Goal: Transaction & Acquisition: Obtain resource

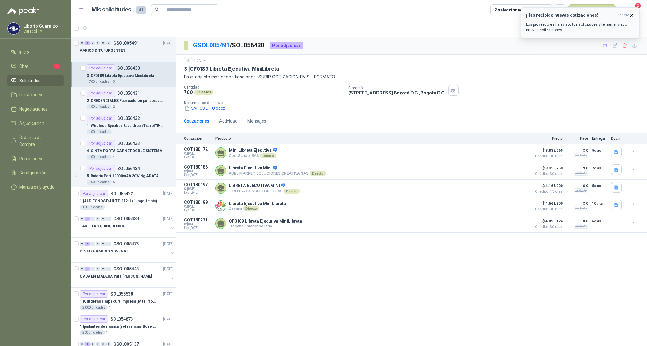
click at [632, 14] on icon "button" at bounding box center [631, 15] width 5 height 5
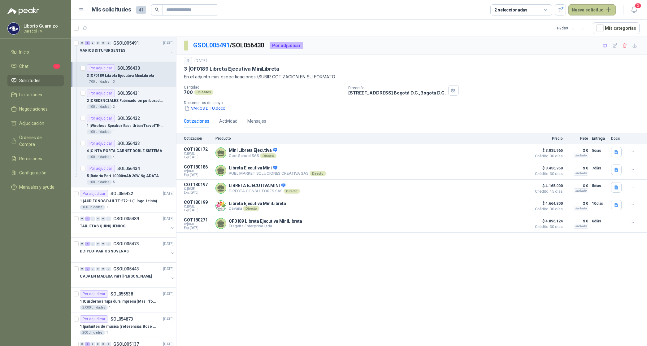
click at [601, 10] on button "Nueva solicitud" at bounding box center [591, 9] width 47 height 11
click at [595, 36] on link "Solicitud grupal" at bounding box center [599, 35] width 53 height 11
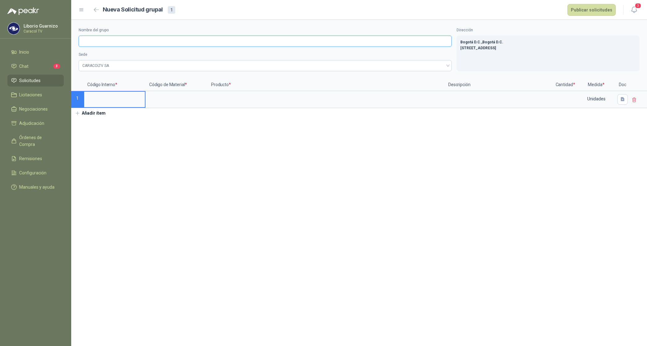
click at [88, 38] on input "Nombre del grupo" at bounding box center [265, 41] width 373 height 11
type input "*"
type input "**********"
click at [110, 101] on input at bounding box center [114, 98] width 61 height 12
click at [103, 100] on input at bounding box center [114, 98] width 61 height 12
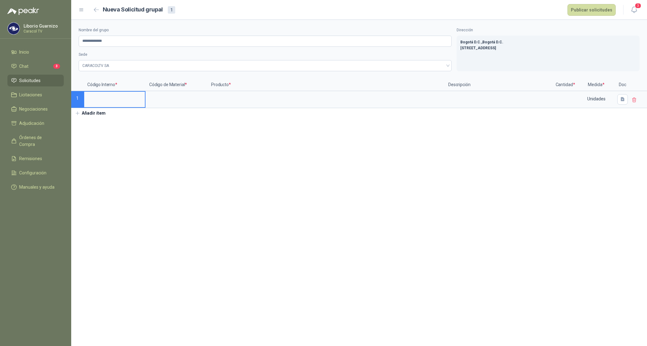
drag, startPoint x: 112, startPoint y: 93, endPoint x: 110, endPoint y: 91, distance: 3.3
click at [110, 91] on div at bounding box center [115, 99] width 62 height 17
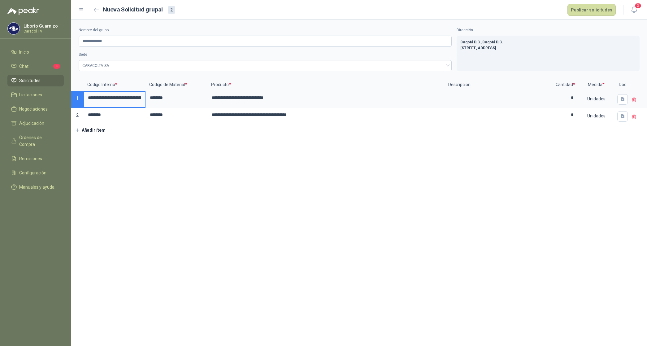
drag, startPoint x: 109, startPoint y: 98, endPoint x: 115, endPoint y: 97, distance: 6.6
click at [109, 98] on input "**********" at bounding box center [114, 98] width 61 height 12
type input "********"
click at [594, 13] on button "Publicar solicitudes" at bounding box center [591, 10] width 48 height 12
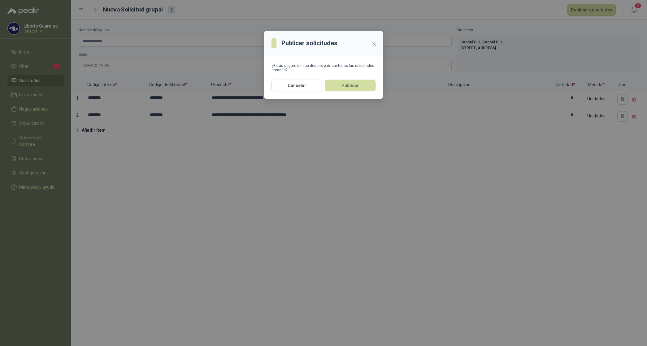
click at [353, 82] on button "Publicar" at bounding box center [349, 85] width 51 height 12
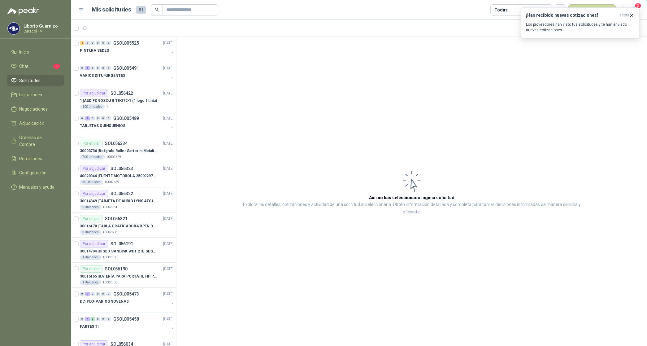
click at [313, 95] on article "Aún no has seleccionado niguna solicitud Explora los detalles, cotizaciones y a…" at bounding box center [411, 192] width 470 height 311
click at [627, 15] on span "ahora" at bounding box center [624, 15] width 10 height 5
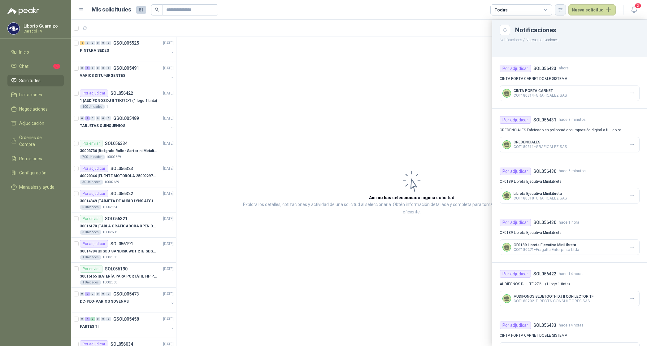
click at [561, 11] on icon "button" at bounding box center [559, 9] width 3 height 3
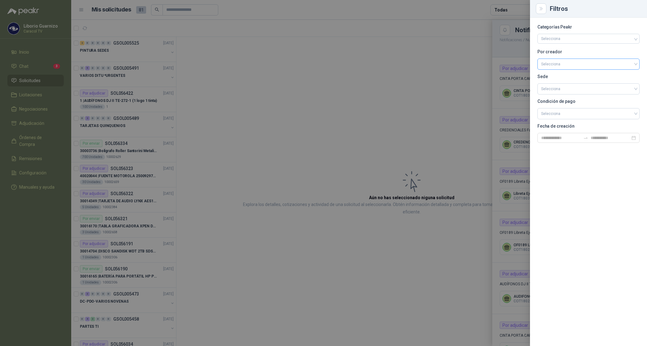
click at [554, 67] on input "search" at bounding box center [588, 63] width 95 height 9
click at [568, 96] on div "[PERSON_NAME]" at bounding box center [588, 96] width 92 height 7
click at [461, 73] on div at bounding box center [323, 173] width 647 height 346
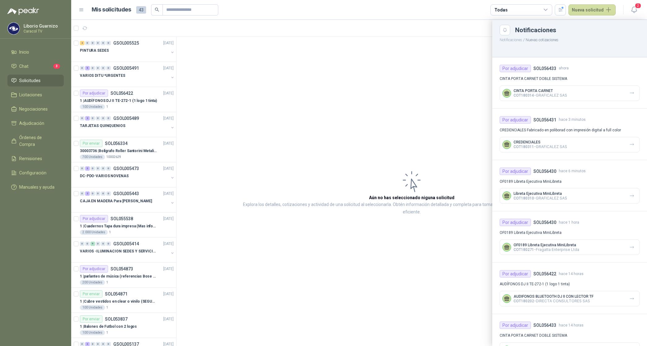
click at [510, 8] on div "Todas" at bounding box center [521, 9] width 62 height 11
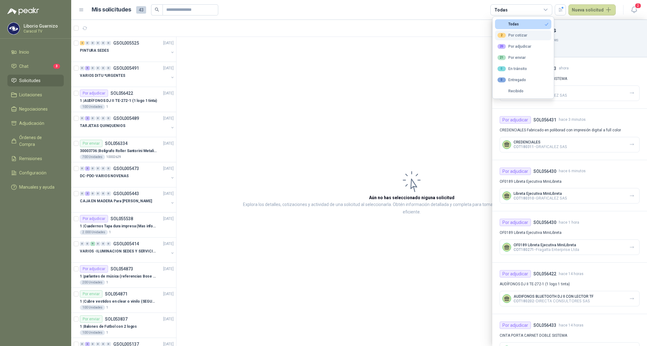
click at [522, 33] on div "2 Por cotizar" at bounding box center [512, 35] width 30 height 5
click at [523, 45] on div "20 Por adjudicar" at bounding box center [514, 46] width 34 height 5
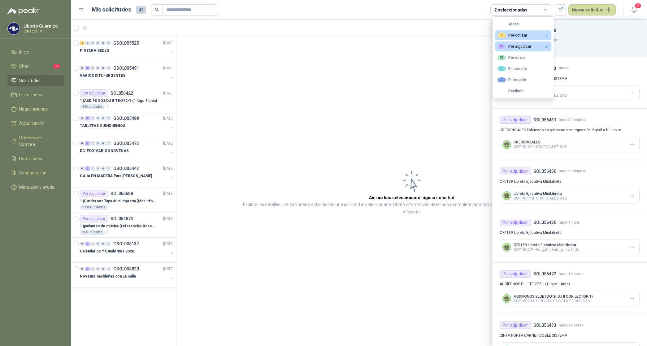
click at [117, 75] on div at bounding box center [358, 183] width 575 height 326
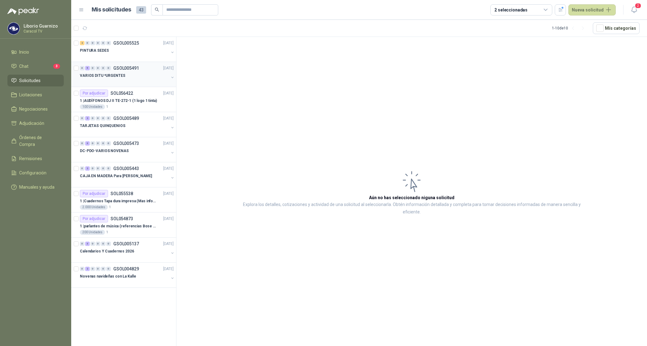
click at [118, 76] on p "VARIOS DITU *URGENTES" at bounding box center [102, 76] width 45 height 6
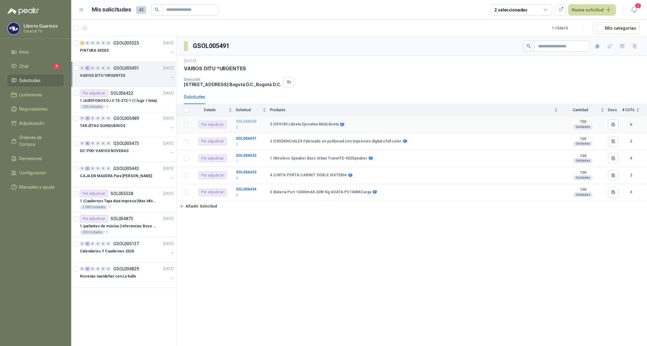
click at [248, 122] on b "SOL056430" at bounding box center [246, 121] width 20 height 4
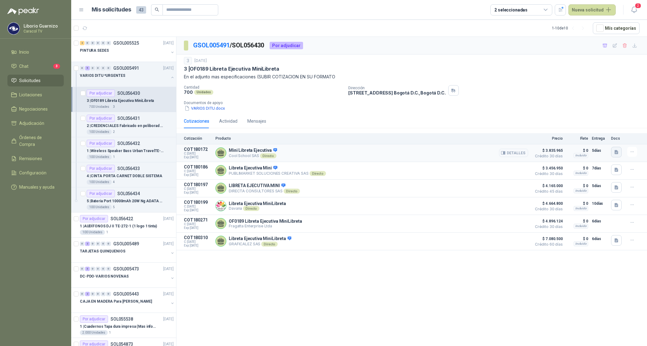
click at [618, 153] on icon "button" at bounding box center [615, 151] width 5 height 5
click at [600, 139] on button "Cotización Varios DITU [DATE] (2).pdf" at bounding box center [579, 138] width 76 height 6
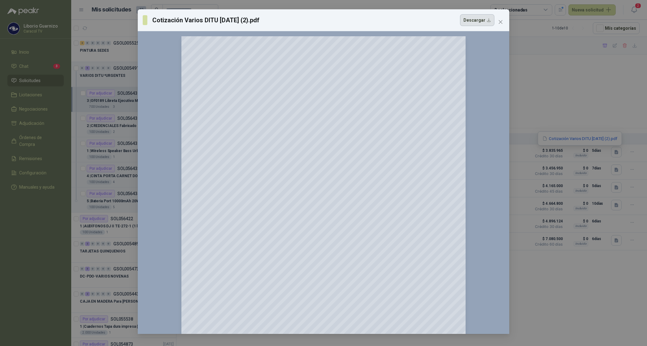
click at [479, 21] on button "Descargar" at bounding box center [477, 20] width 34 height 12
click at [551, 67] on div "Cotización Varios DITU [DATE] (2).pdf Descargar 150 %" at bounding box center [323, 173] width 647 height 346
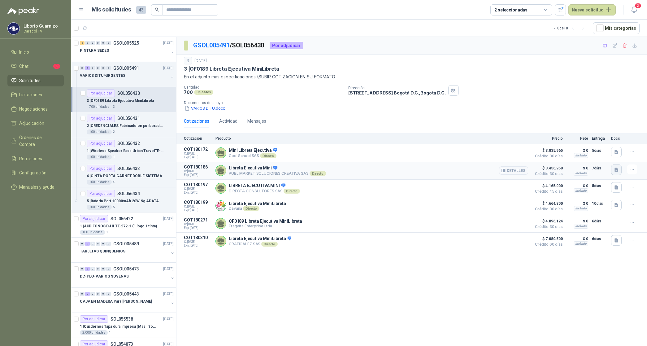
click at [613, 170] on icon "button" at bounding box center [615, 169] width 5 height 5
click at [580, 157] on button "PUBLIMARKET COTIZACION OMG 2800-25 CARACOL-DITU.pdf" at bounding box center [557, 156] width 122 height 6
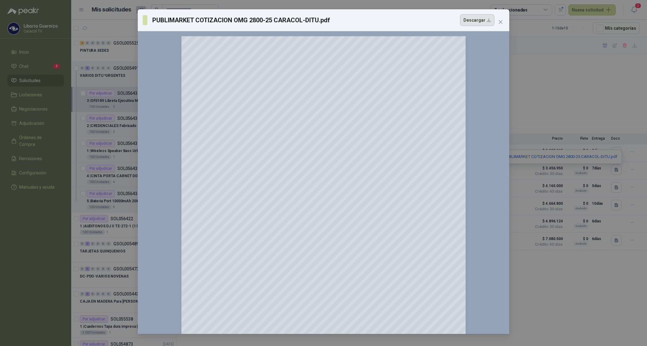
click at [472, 19] on button "Descargar" at bounding box center [477, 20] width 34 height 12
click at [600, 101] on div "PUBLIMARKET COTIZACION OMG 2800-25 CARACOL-DITU.pdf Descargar 150 %" at bounding box center [323, 173] width 647 height 346
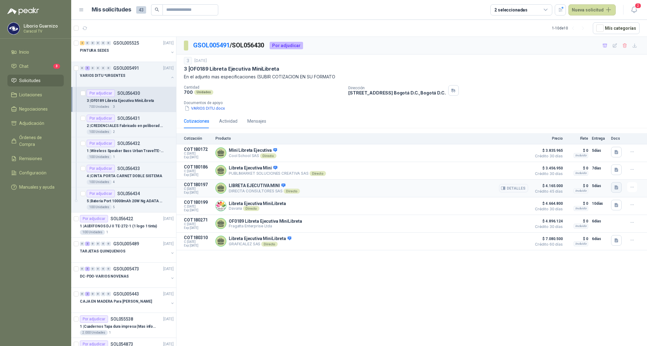
click at [614, 187] on icon "button" at bounding box center [616, 187] width 4 height 4
click at [575, 177] on button "CARACOL TV VARIOS DITU LIBRETA EJECUTIVA 6064-2.pdf" at bounding box center [559, 174] width 115 height 6
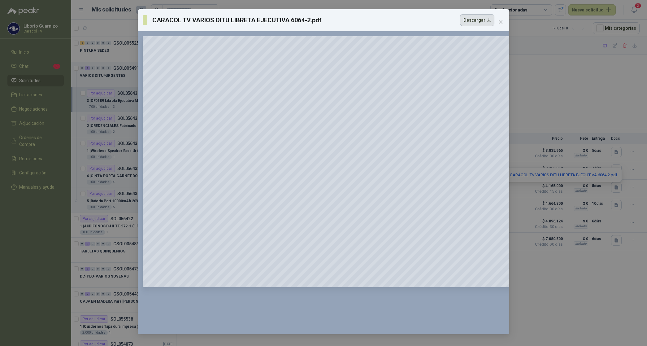
click at [483, 23] on button "Descargar" at bounding box center [477, 20] width 34 height 12
click at [635, 86] on div "CARACOL TV VARIOS DITU LIBRETA EJECUTIVA 6064-2.pdf Descargar 150 %" at bounding box center [323, 173] width 647 height 346
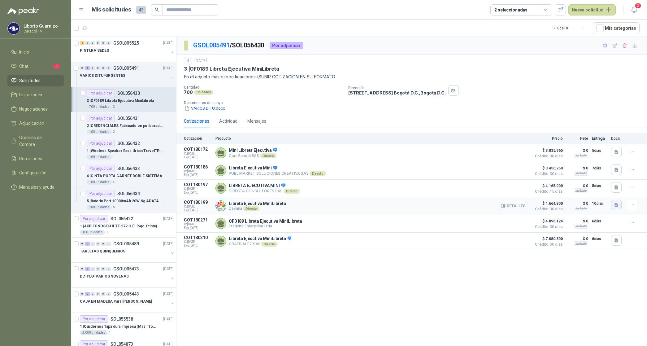
click at [617, 205] on icon "button" at bounding box center [615, 204] width 5 height 5
click at [594, 197] on div "Davana - Cotización Caracol ditu 1709.pdf" at bounding box center [576, 193] width 92 height 15
click at [595, 192] on button "Davana - Cotización Caracol ditu 1709.pdf" at bounding box center [576, 193] width 84 height 6
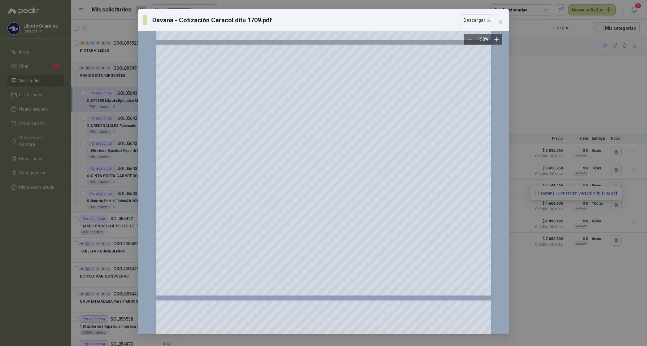
scroll to position [541, 0]
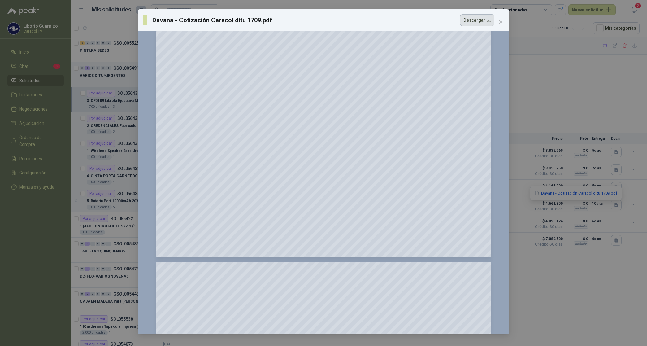
click at [480, 21] on button "Descargar" at bounding box center [477, 20] width 34 height 12
click at [617, 94] on div "Davana - Cotización Caracol ditu 1709.pdf Descargar 150 %" at bounding box center [323, 173] width 647 height 346
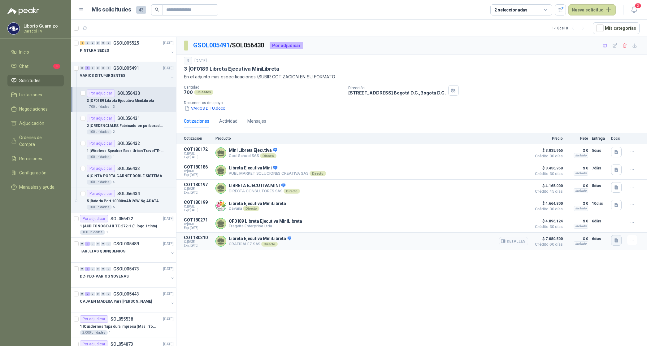
click at [616, 242] on icon "button" at bounding box center [616, 240] width 4 height 4
click at [595, 231] on button "COTIZACIÓN -00-1425 -CARACOL TELEVISIÓN -LIBRETA MINI.pdf" at bounding box center [555, 229] width 125 height 6
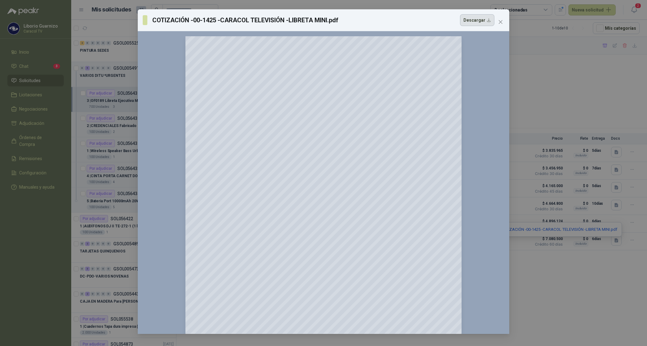
click at [474, 23] on button "Descargar" at bounding box center [477, 20] width 34 height 12
click at [624, 76] on div "COTIZACIÓN -00-1425 -CARACOL TELEVISIÓN -LIBRETA MINI.pdf Descargar 150 %" at bounding box center [323, 173] width 647 height 346
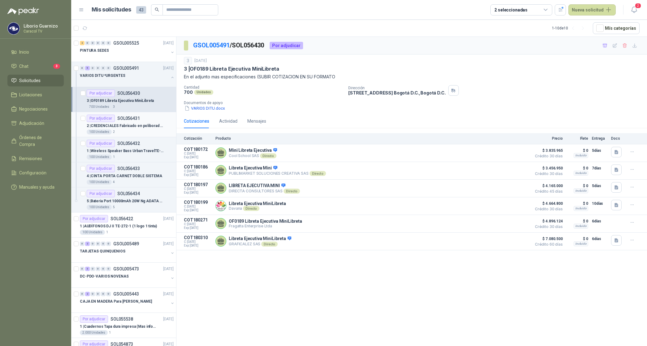
click at [128, 126] on p "2 | CREDENCIALES Fabricado en poliborad con impresión digital a full color" at bounding box center [125, 126] width 77 height 6
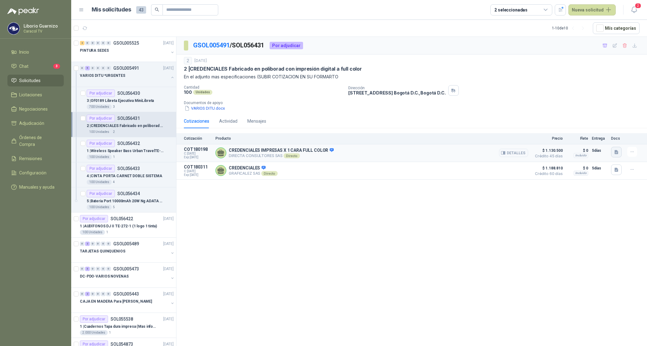
click at [615, 152] on icon "button" at bounding box center [616, 152] width 4 height 4
click at [601, 141] on button "CARACOL TV VARIOS DITU 6064.pdf" at bounding box center [581, 138] width 74 height 6
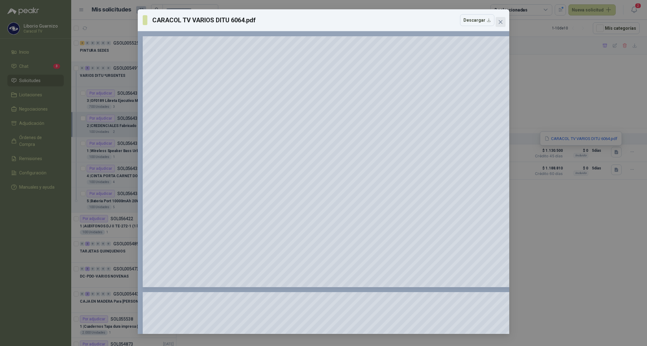
click at [501, 24] on icon "close" at bounding box center [500, 21] width 5 height 5
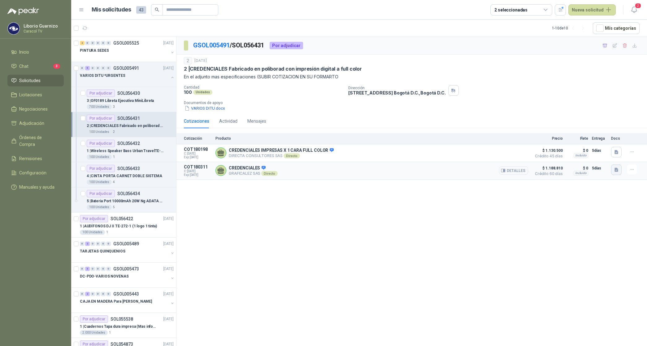
click at [616, 170] on icon "button" at bounding box center [615, 169] width 5 height 5
click at [587, 158] on button "COTIZACIÓN -00-1428-CARACOL TELEVISIÓN -ESCARAPELAS .pdf" at bounding box center [553, 156] width 128 height 6
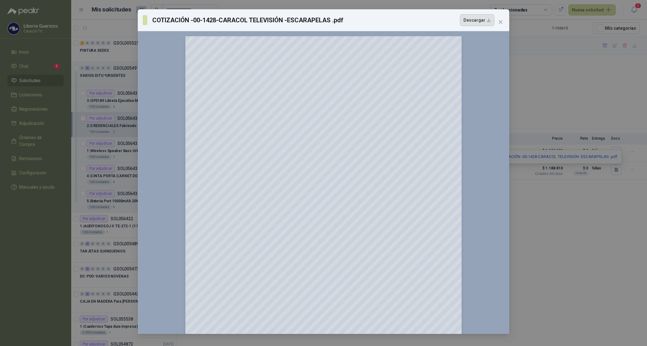
click at [473, 20] on button "Descargar" at bounding box center [477, 20] width 34 height 12
click at [629, 84] on div "COTIZACIÓN -00-1428-CARACOL TELEVISIÓN -ESCARAPELAS .pdf Descargar 150 %" at bounding box center [323, 173] width 647 height 346
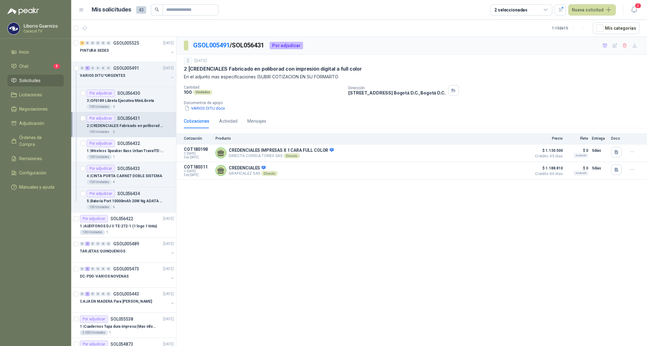
click at [134, 152] on p "1 | Wireless Speaker Bass Urban TravelTE-452Speaker" at bounding box center [125, 151] width 77 height 6
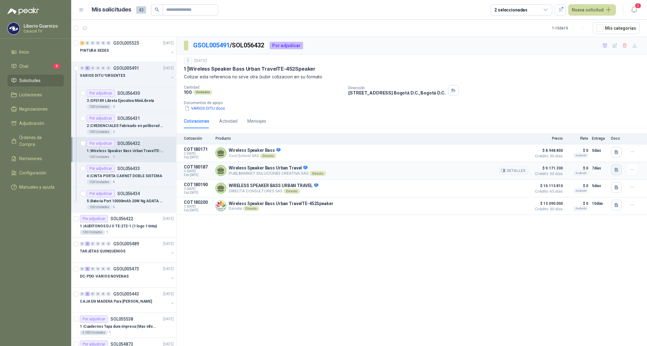
click at [617, 171] on icon "button" at bounding box center [616, 169] width 4 height 4
click at [590, 157] on button "PUBLIMARKET COTIZACION OMG 2800-25 CARACOL-DITU.pdf" at bounding box center [557, 156] width 122 height 6
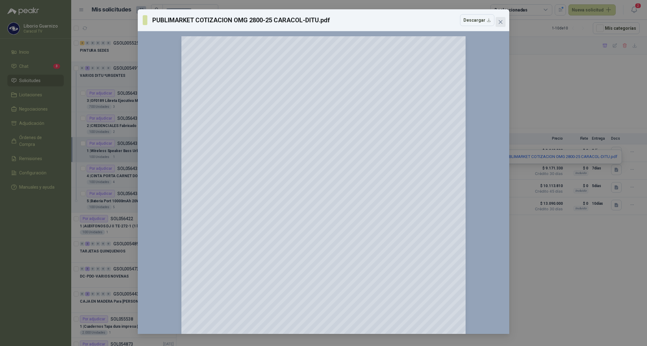
click at [500, 22] on icon "close" at bounding box center [500, 22] width 4 height 4
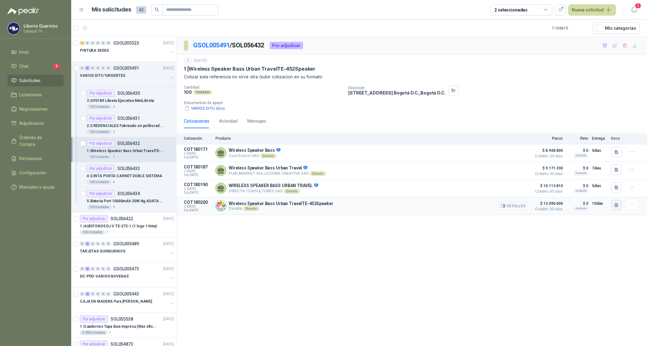
click at [616, 210] on button "button" at bounding box center [616, 205] width 11 height 11
click at [604, 197] on div "Davana - Cotización Caracol ditu 1709.pdf" at bounding box center [576, 193] width 92 height 15
click at [591, 192] on button "Davana - Cotización Caracol ditu 1709.pdf" at bounding box center [576, 193] width 84 height 6
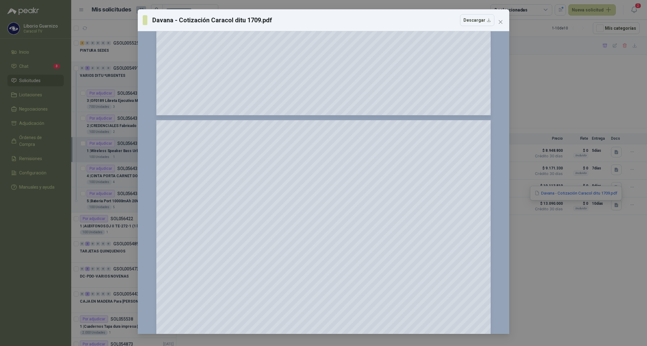
scroll to position [387, 0]
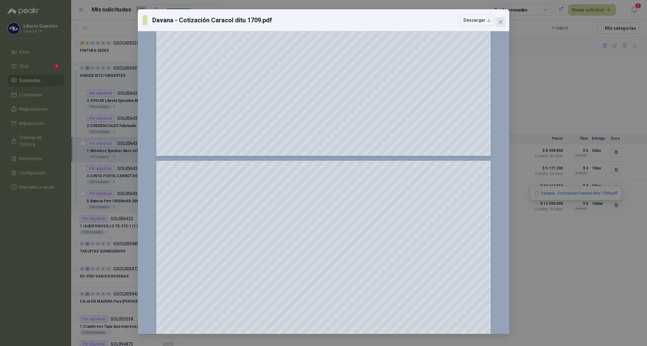
click at [501, 19] on button "Close" at bounding box center [500, 22] width 10 height 10
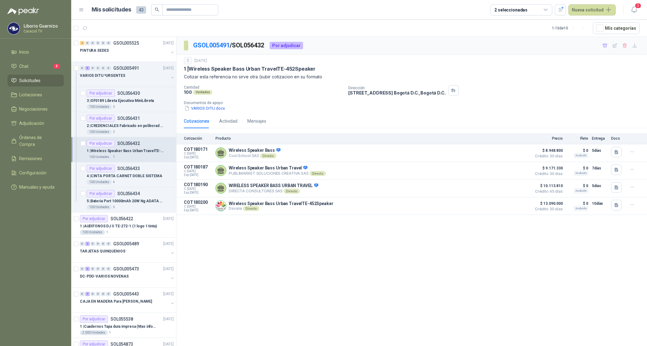
click at [567, 92] on div "Dirección [STREET_ADDRESS] , [GEOGRAPHIC_DATA] D.C." at bounding box center [496, 90] width 296 height 11
click at [124, 176] on p "4 | CINTA PORTA CARNET DOBLE SISTEMA" at bounding box center [124, 176] width 75 height 6
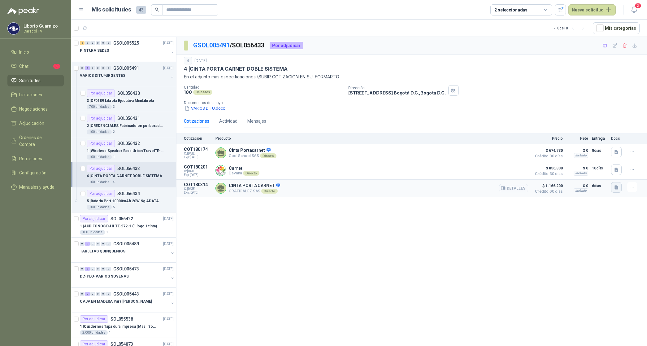
click at [617, 189] on icon "button" at bounding box center [616, 187] width 4 height 4
click at [571, 176] on button "COTIZACIÓN -00-1427-CARACOL TELEVISIÓN -CINTAS.pdf" at bounding box center [561, 174] width 114 height 6
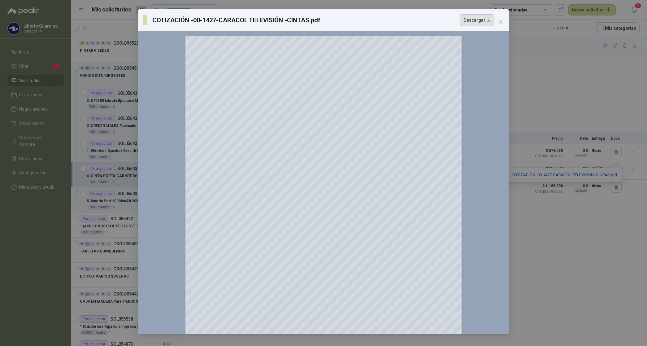
click at [477, 22] on button "Descargar" at bounding box center [477, 20] width 34 height 12
click at [624, 61] on div "COTIZACIÓN -00-1427-CARACOL TELEVISIÓN -CINTAS.pdf Descargar 150 %" at bounding box center [323, 173] width 647 height 346
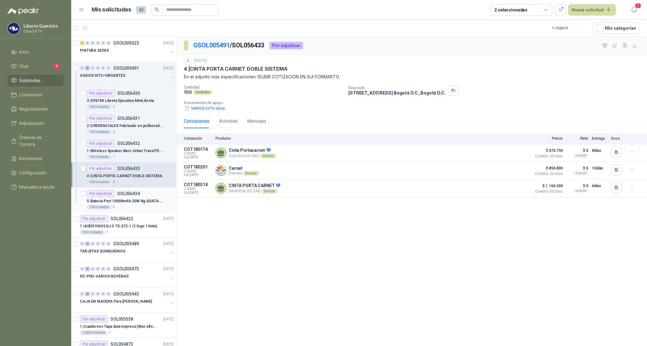
click at [132, 201] on p "5 | Bateria Port 10000mAh 20W Ng ADATA PC100BKCarga" at bounding box center [125, 201] width 77 height 6
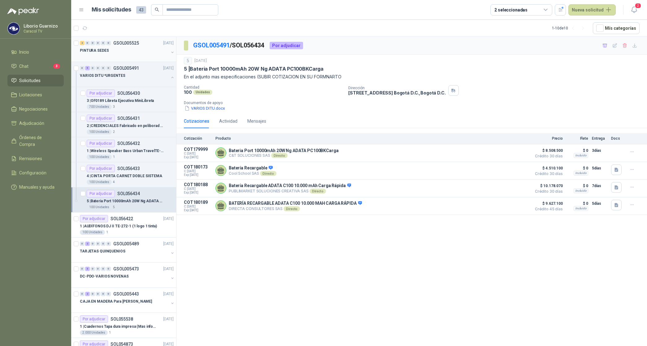
click at [105, 49] on p "PINTURA SEDES" at bounding box center [94, 51] width 29 height 6
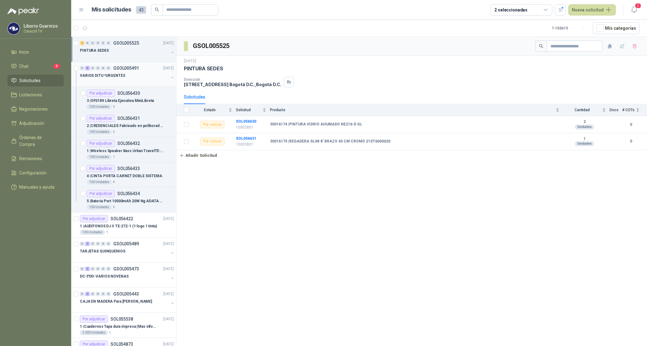
click at [122, 79] on div at bounding box center [124, 81] width 89 height 5
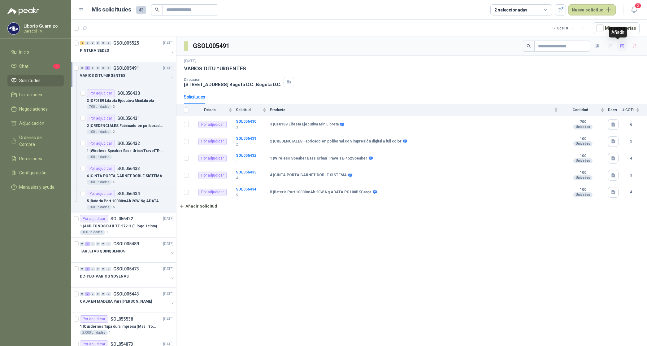
click at [619, 48] on icon "button" at bounding box center [621, 46] width 5 height 5
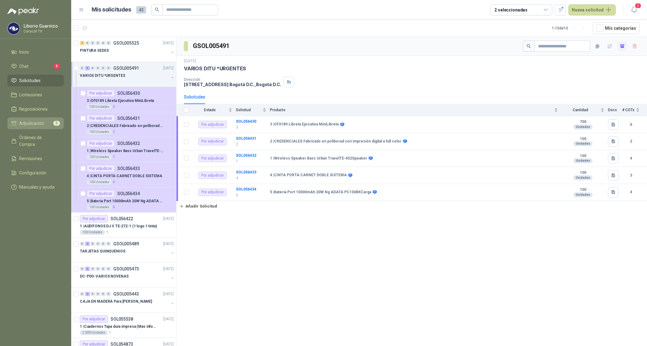
click at [31, 123] on span "Adjudicación" at bounding box center [31, 123] width 25 height 7
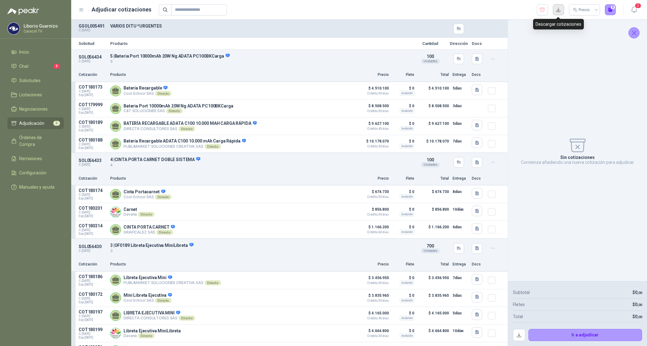
click at [556, 11] on button "button" at bounding box center [557, 9] width 11 height 11
